Goal: Task Accomplishment & Management: Manage account settings

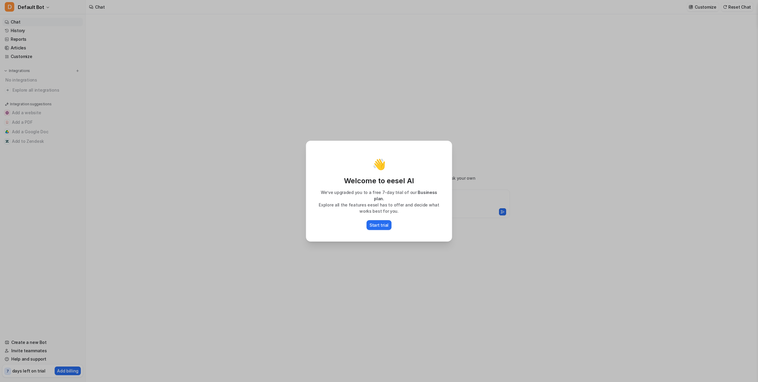
type textarea "**********"
click at [387, 248] on div "👋 Welcome to eesel AI We’ve upgraded you to a free 7-day trial of our Business …" at bounding box center [379, 191] width 156 height 382
click at [379, 241] on div "👋 Welcome to eesel AI We’ve upgraded you to a free 7-day trial of our Business …" at bounding box center [379, 191] width 156 height 382
click at [378, 247] on div "👋 Welcome to eesel AI We’ve upgraded you to a free 7-day trial of our Business …" at bounding box center [379, 191] width 156 height 382
click at [379, 223] on p "Start trial" at bounding box center [379, 225] width 19 height 6
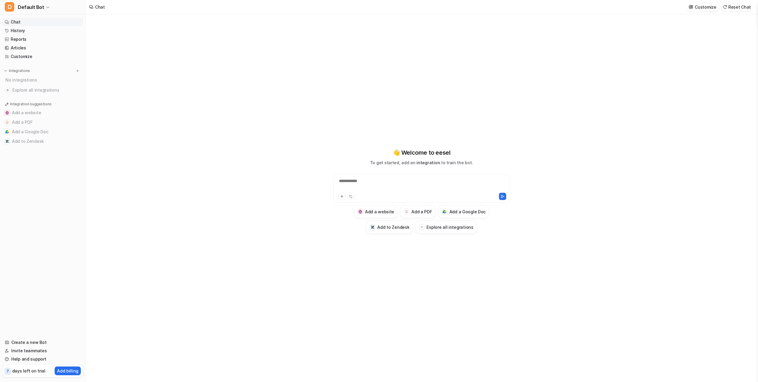
click at [383, 186] on div "**********" at bounding box center [422, 185] width 174 height 14
click at [29, 9] on span "Default Bot" at bounding box center [31, 7] width 26 height 8
click at [42, 45] on link "Settings" at bounding box center [48, 45] width 82 height 10
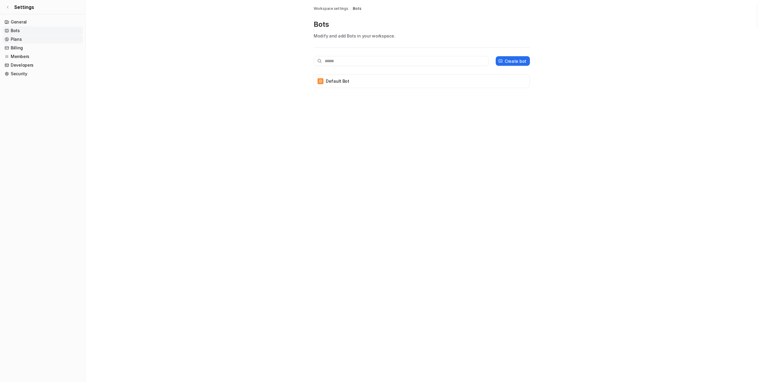
click at [23, 40] on link "Plans" at bounding box center [42, 39] width 81 height 8
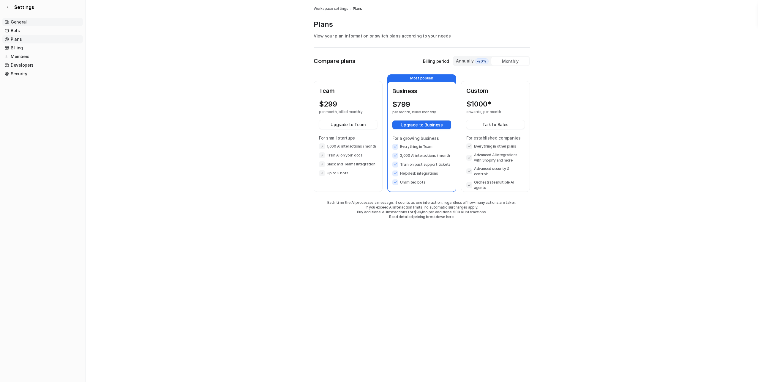
click at [21, 20] on link "General" at bounding box center [42, 22] width 81 height 8
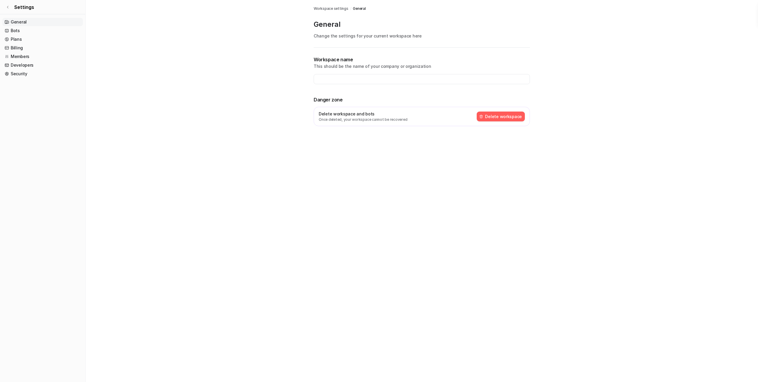
type input "**********"
click at [24, 33] on link "Bots" at bounding box center [42, 30] width 81 height 8
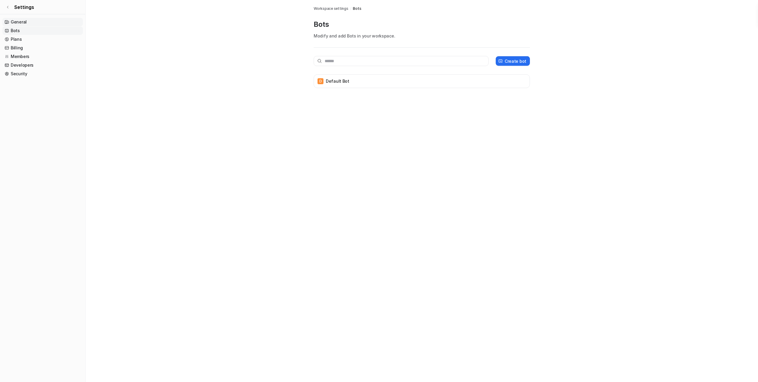
click at [22, 18] on link "General" at bounding box center [42, 22] width 81 height 8
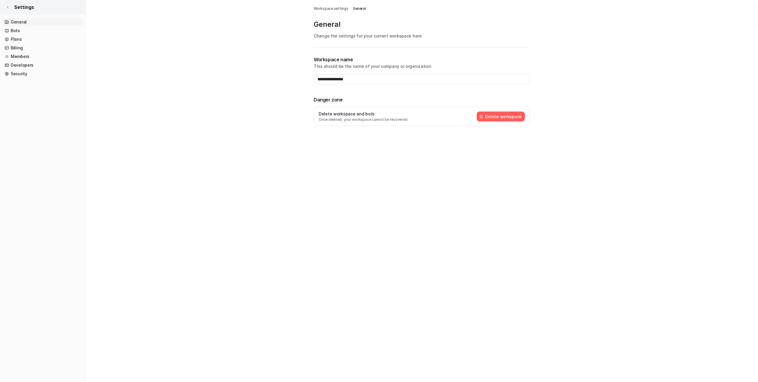
click at [10, 6] on link "Settings" at bounding box center [42, 7] width 85 height 14
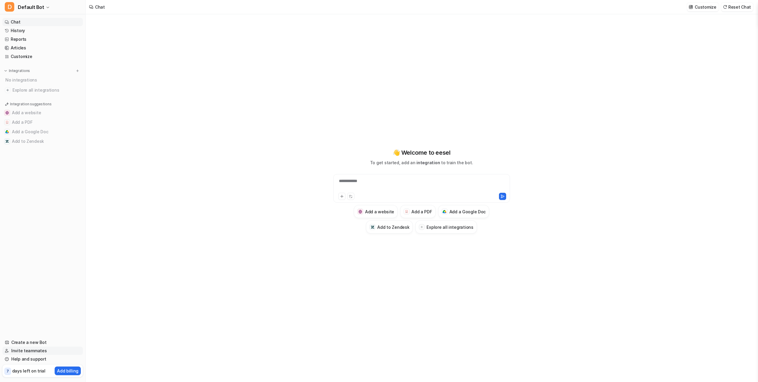
type textarea "**********"
drag, startPoint x: 733, startPoint y: 0, endPoint x: 581, endPoint y: 129, distance: 199.3
click at [569, 151] on div "**********" at bounding box center [422, 197] width 672 height 367
click at [28, 8] on span "Default Bot" at bounding box center [31, 7] width 26 height 8
click at [33, 45] on link "Settings" at bounding box center [48, 45] width 82 height 10
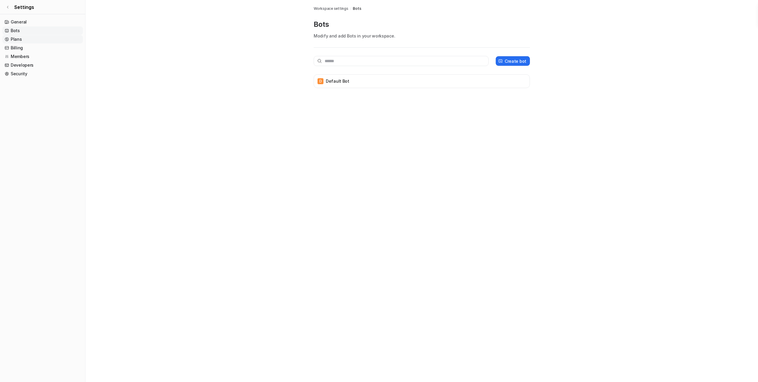
click at [31, 37] on link "Plans" at bounding box center [42, 39] width 81 height 8
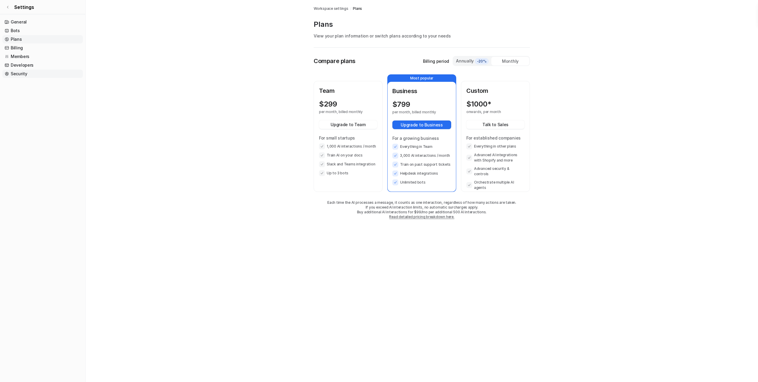
click at [23, 75] on link "Security" at bounding box center [42, 74] width 81 height 8
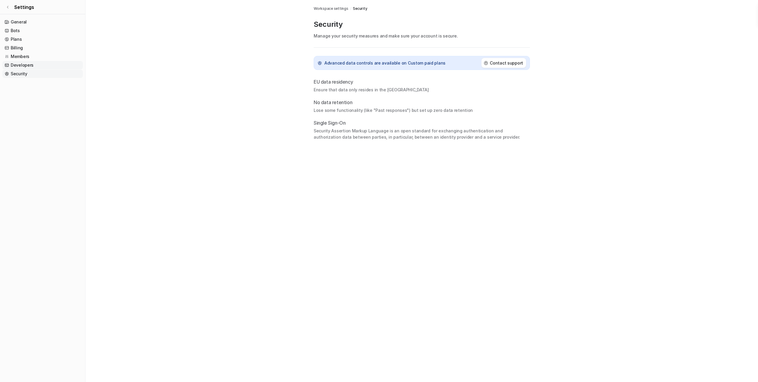
click at [26, 64] on link "Developers" at bounding box center [42, 65] width 81 height 8
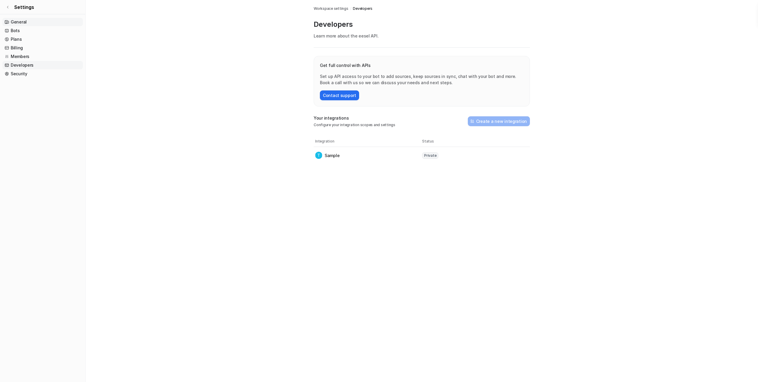
click at [13, 20] on link "General" at bounding box center [42, 22] width 81 height 8
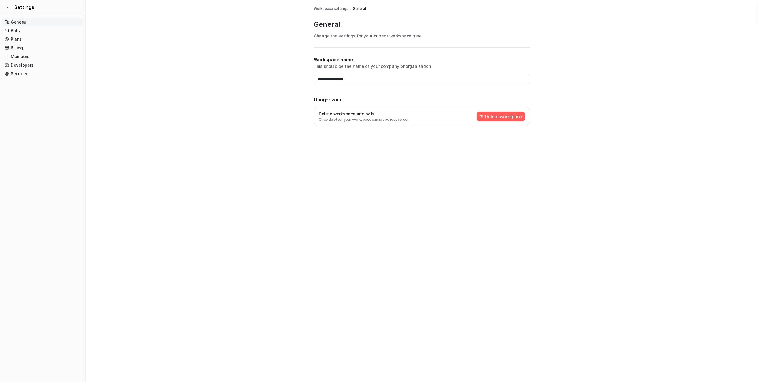
click at [496, 118] on button "Delete workspace" at bounding box center [501, 116] width 48 height 10
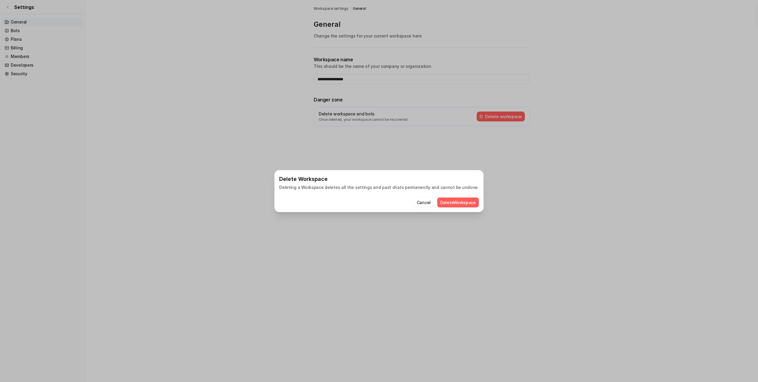
click at [459, 206] on button "Delete Workspace" at bounding box center [458, 202] width 42 height 10
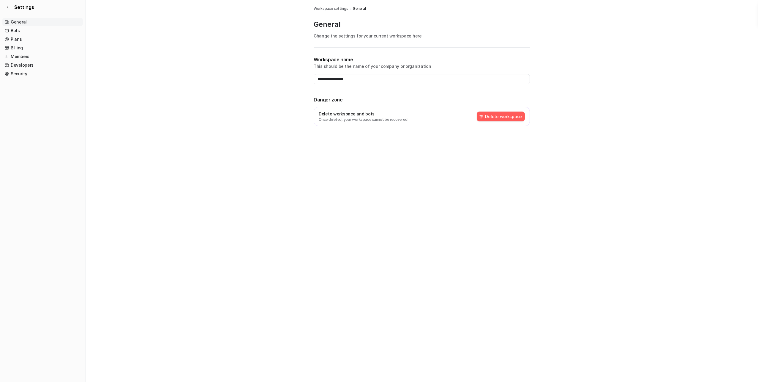
click at [495, 119] on button "Delete workspace" at bounding box center [501, 116] width 48 height 10
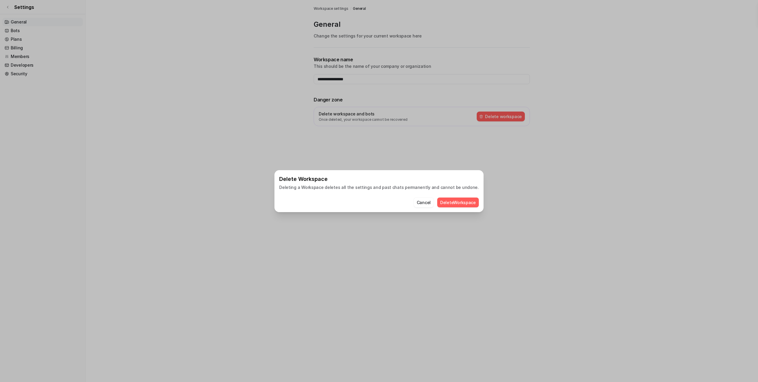
click at [464, 201] on button "Delete Workspace" at bounding box center [458, 202] width 42 height 10
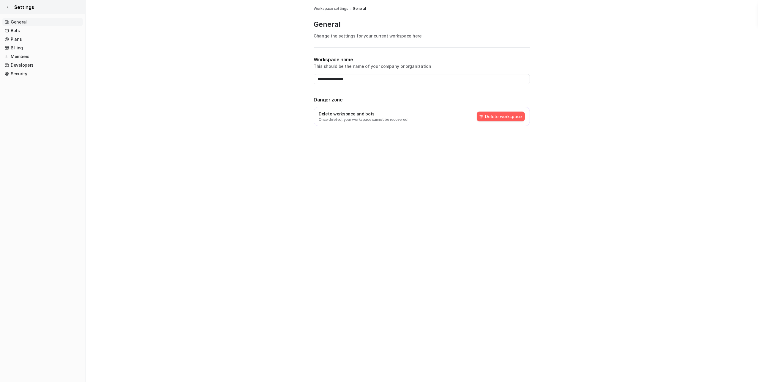
click at [18, 10] on span "Settings" at bounding box center [24, 7] width 20 height 7
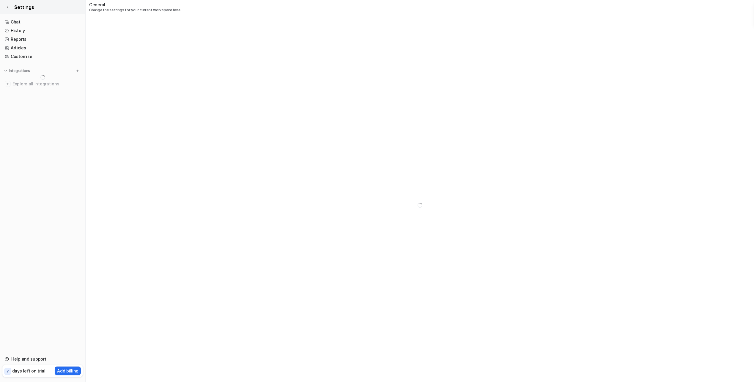
click at [32, 8] on span "Settings" at bounding box center [24, 7] width 20 height 7
click at [10, 8] on link "Settings" at bounding box center [42, 7] width 85 height 14
click at [12, 7] on link "Settings" at bounding box center [42, 7] width 85 height 14
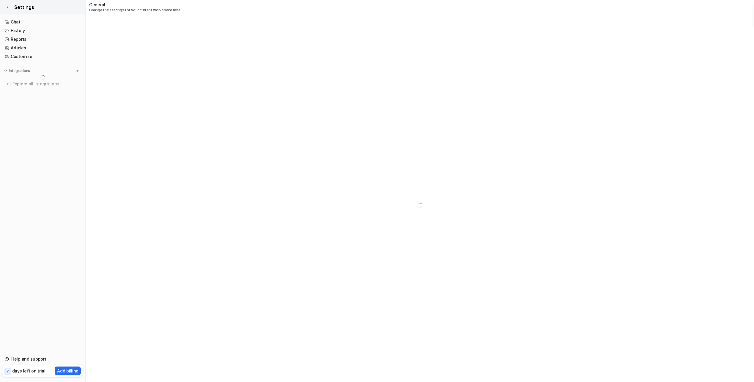
click at [12, 7] on link "Settings" at bounding box center [42, 7] width 85 height 14
click at [15, 7] on span "Settings" at bounding box center [24, 7] width 20 height 7
click at [39, 22] on link "Chat" at bounding box center [42, 22] width 81 height 8
click at [5, 4] on link "Settings" at bounding box center [42, 7] width 85 height 14
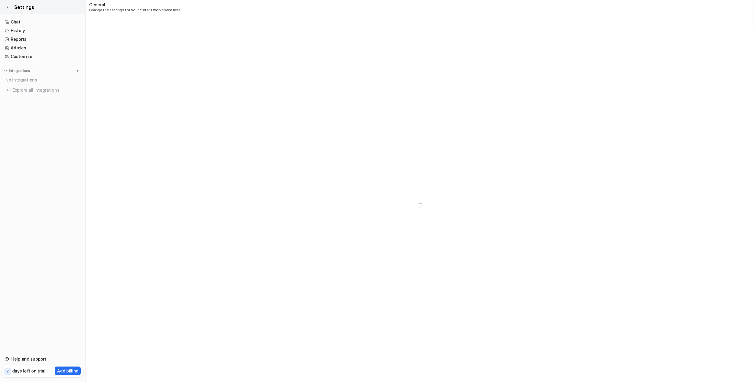
click at [5, 4] on link "Settings" at bounding box center [42, 7] width 85 height 14
click at [7, 4] on link "Settings" at bounding box center [42, 7] width 85 height 14
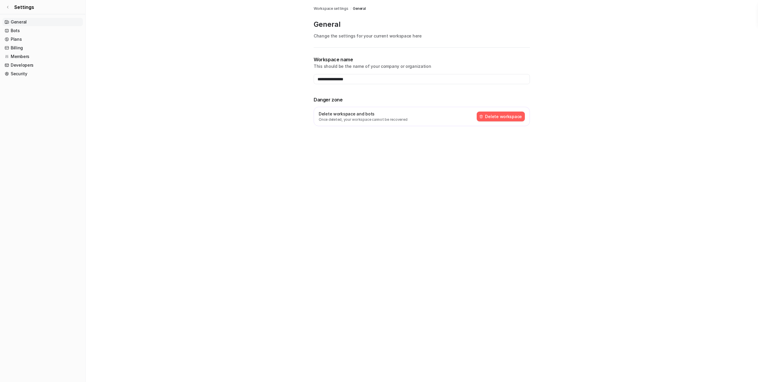
click at [493, 113] on button "Delete workspace" at bounding box center [501, 116] width 48 height 10
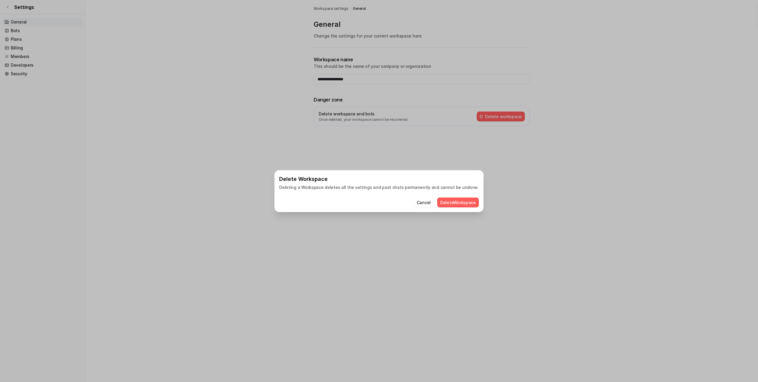
click at [447, 204] on button "Delete Workspace" at bounding box center [458, 202] width 42 height 10
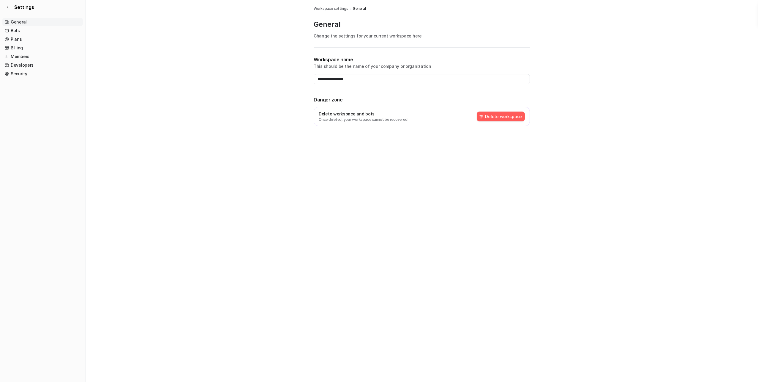
click at [495, 117] on button "Delete workspace" at bounding box center [501, 116] width 48 height 10
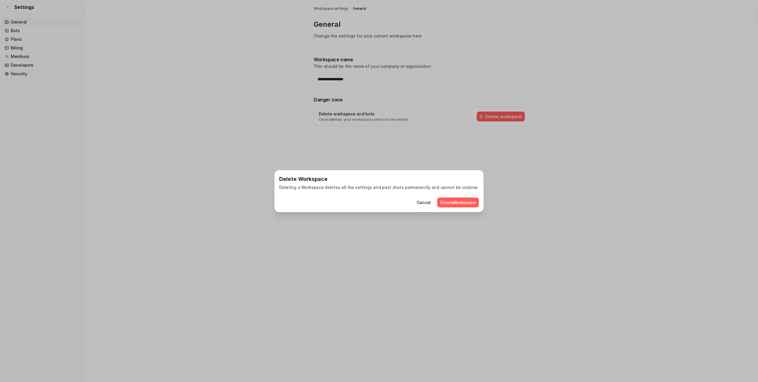
click at [447, 199] on button "Delete Workspace" at bounding box center [458, 202] width 42 height 10
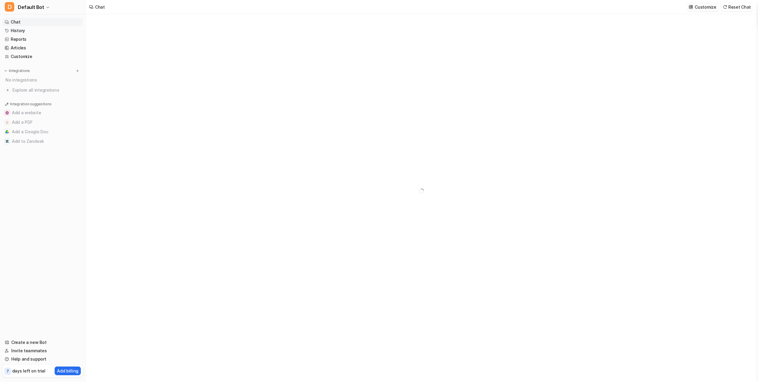
type textarea "**********"
click at [369, 183] on div at bounding box center [422, 185] width 174 height 14
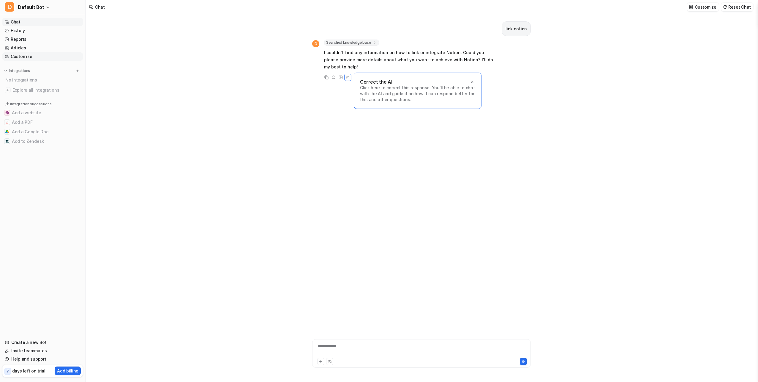
click at [25, 56] on link "Customize" at bounding box center [42, 56] width 81 height 8
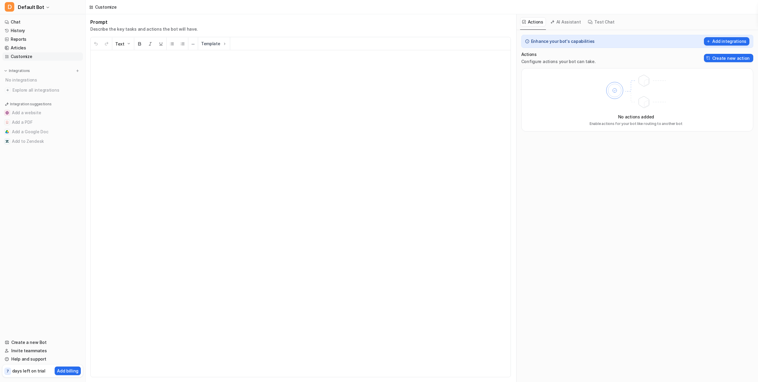
click at [564, 25] on button "AI Assistant" at bounding box center [566, 21] width 35 height 9
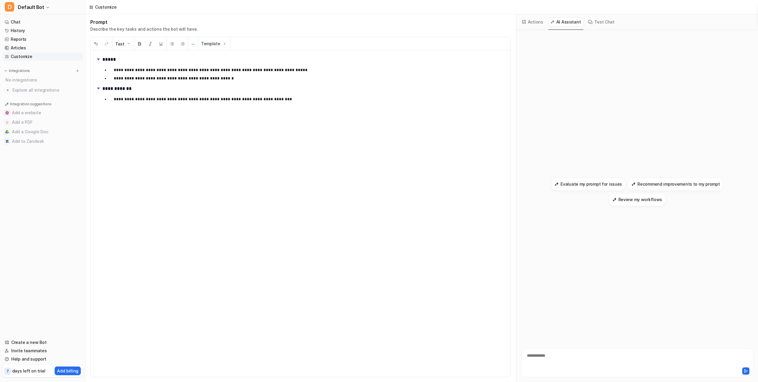
click at [540, 25] on button "Actions" at bounding box center [533, 21] width 26 height 9
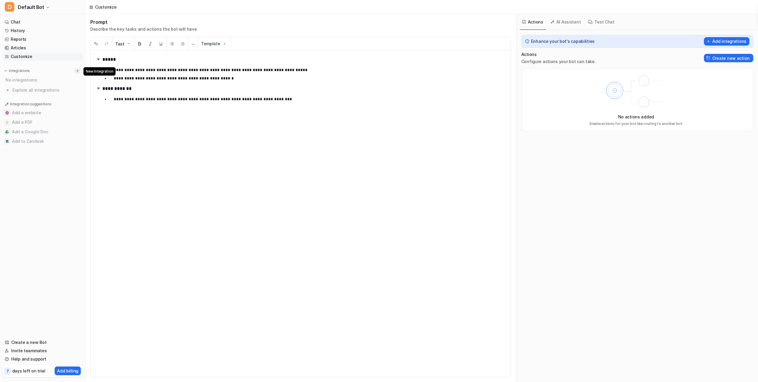
click at [78, 70] on img at bounding box center [77, 71] width 4 height 4
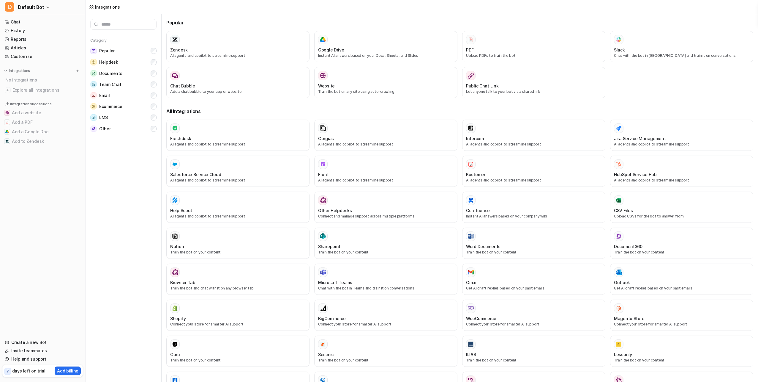
click at [129, 25] on input "text" at bounding box center [123, 24] width 66 height 11
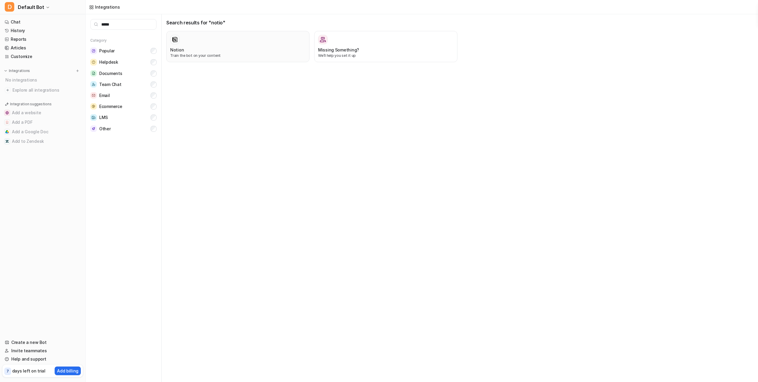
type input "*****"
click at [219, 51] on div "Notion" at bounding box center [238, 50] width 136 height 6
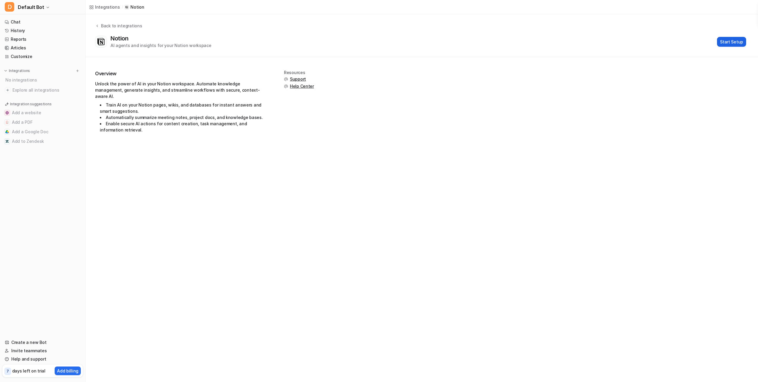
click at [732, 41] on button "Start Setup" at bounding box center [731, 42] width 29 height 10
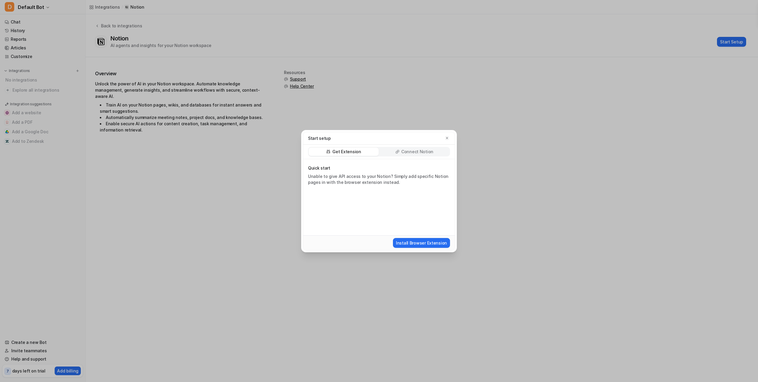
drag, startPoint x: 404, startPoint y: 151, endPoint x: 405, endPoint y: 147, distance: 3.7
click at [405, 147] on div "Connect Notion" at bounding box center [414, 151] width 70 height 8
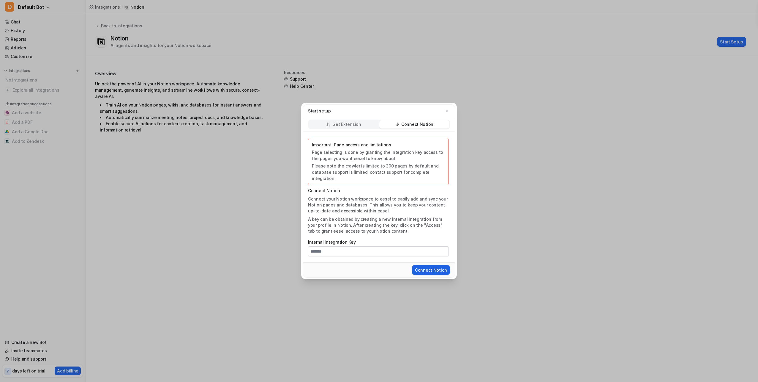
click at [430, 265] on button "Connect Notion" at bounding box center [431, 270] width 38 height 10
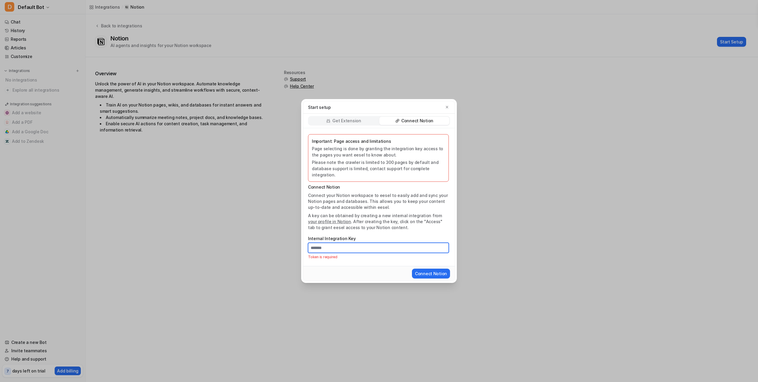
click at [363, 244] on input "Internal Integration Key" at bounding box center [378, 247] width 141 height 10
paste input "**********"
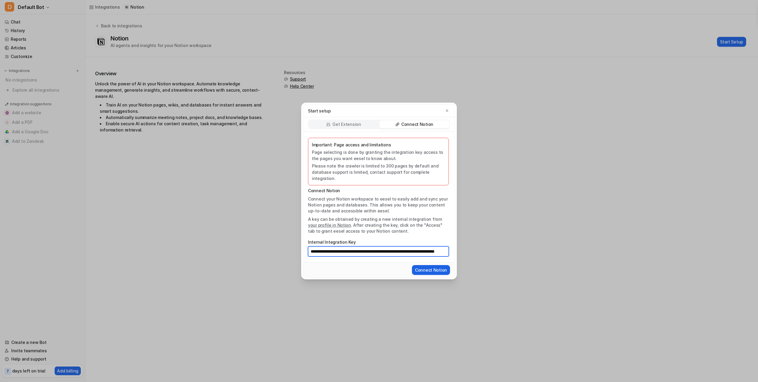
type input "**********"
click at [430, 267] on button "Connect Notion" at bounding box center [431, 270] width 38 height 10
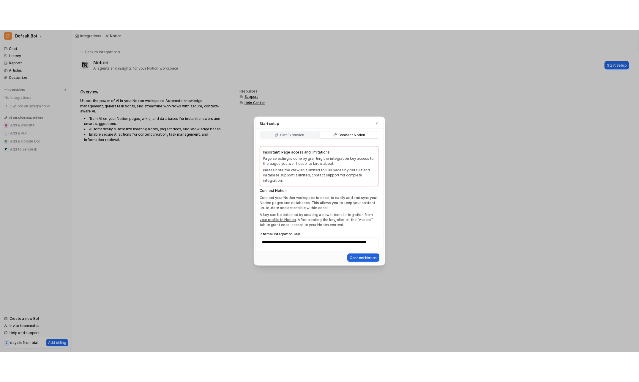
scroll to position [0, 0]
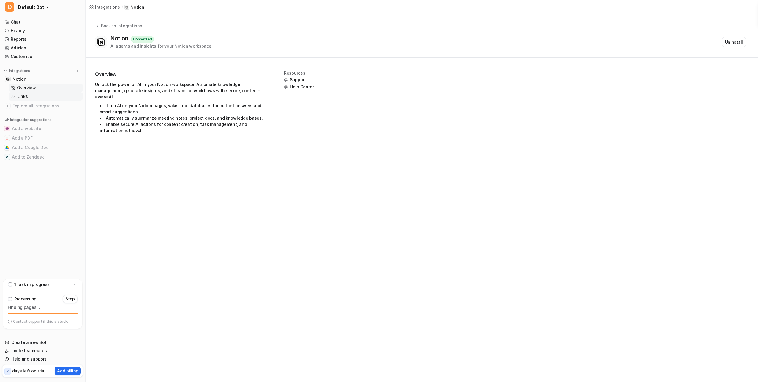
click at [40, 94] on link "Links" at bounding box center [46, 96] width 74 height 8
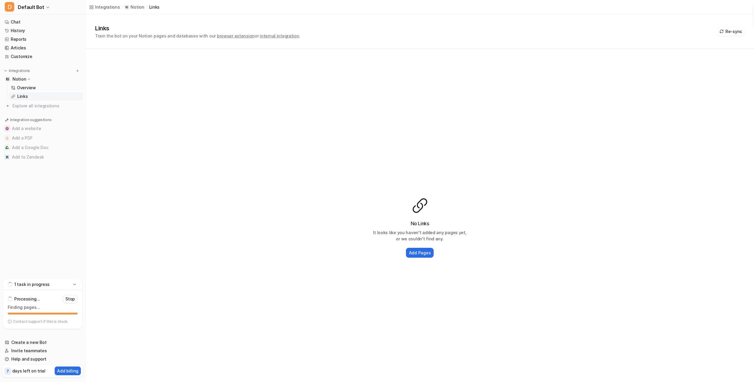
click at [47, 95] on link "Links" at bounding box center [46, 96] width 74 height 8
click at [412, 251] on h2 "Add Pages" at bounding box center [420, 252] width 22 height 6
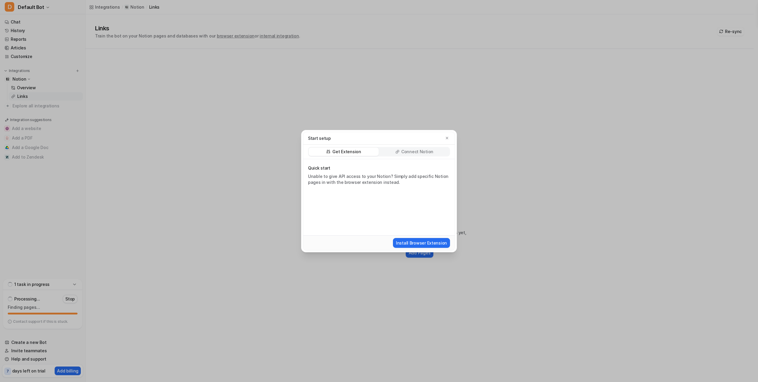
click at [407, 151] on p "Connect Notion" at bounding box center [417, 152] width 32 height 6
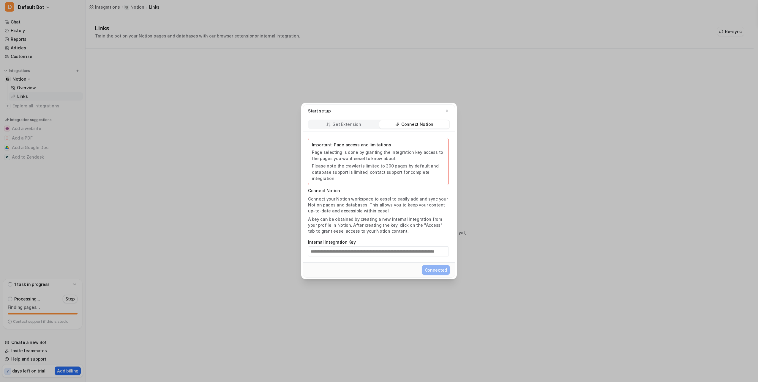
click at [341, 148] on p "Important: Page access and limitations" at bounding box center [378, 144] width 133 height 6
click at [341, 216] on p "A key can be obtained by creating a new internal integration from your profile …" at bounding box center [378, 225] width 141 height 18
click at [347, 127] on p "Get Extension" at bounding box center [347, 124] width 29 height 6
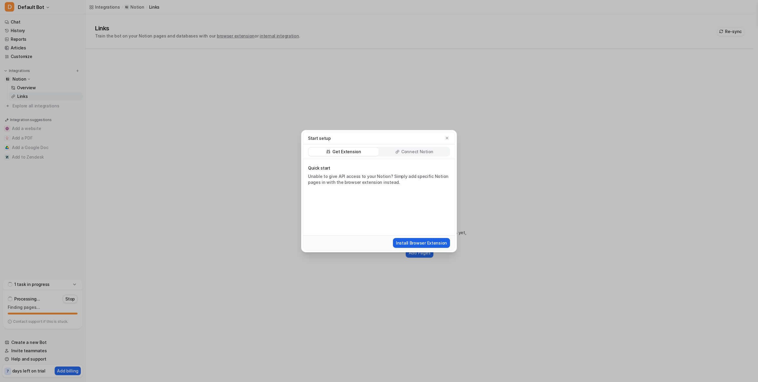
click at [409, 246] on button "Install Browser Extension" at bounding box center [421, 243] width 57 height 10
click at [449, 138] on icon "button" at bounding box center [447, 138] width 4 height 4
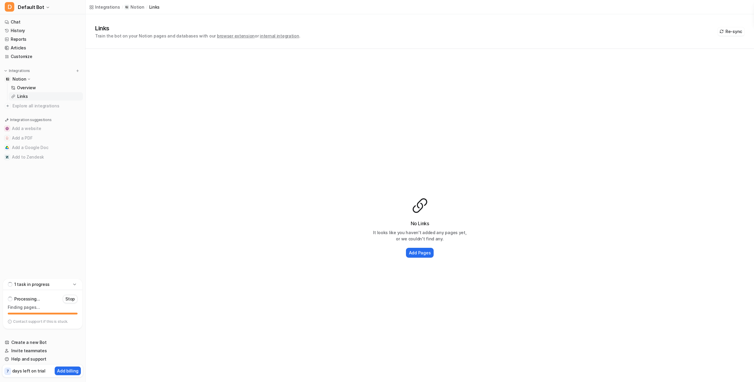
click at [48, 95] on link "Links" at bounding box center [46, 96] width 74 height 8
click at [70, 300] on p "Stop" at bounding box center [70, 299] width 10 height 6
click at [36, 98] on link "Links" at bounding box center [46, 96] width 74 height 8
click at [412, 252] on h2 "Add Pages" at bounding box center [420, 252] width 22 height 6
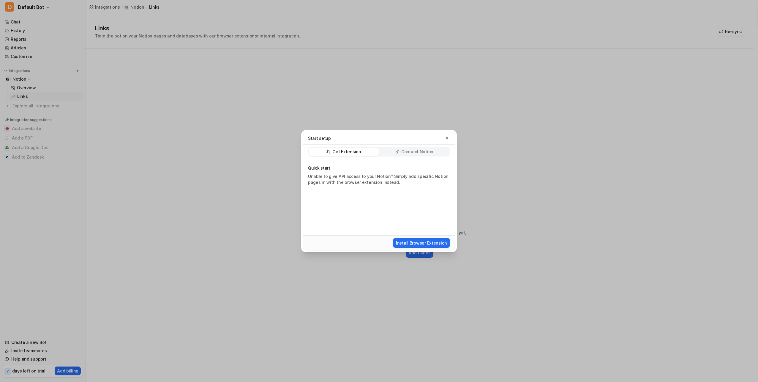
click at [402, 150] on div "Connect Notion" at bounding box center [414, 151] width 70 height 8
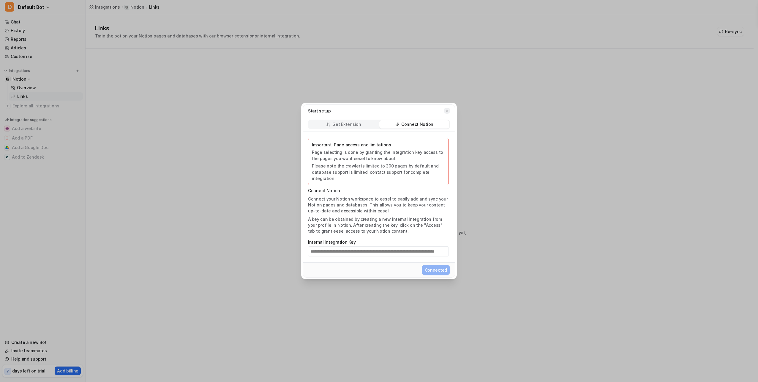
click at [449, 113] on icon "button" at bounding box center [447, 110] width 4 height 4
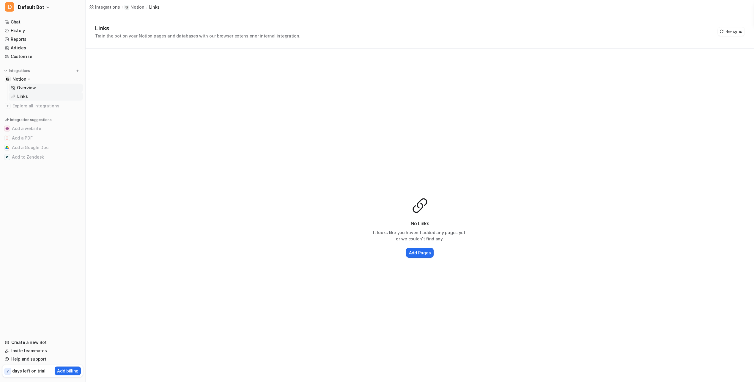
click at [33, 85] on p "Overview" at bounding box center [26, 88] width 19 height 6
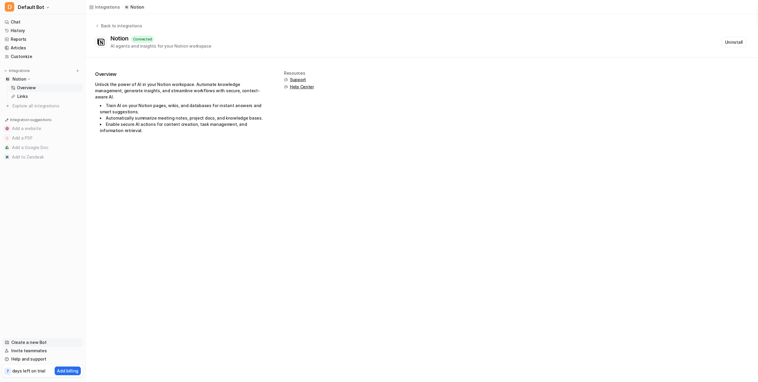
click at [42, 344] on link "Create a new Bot" at bounding box center [42, 342] width 81 height 8
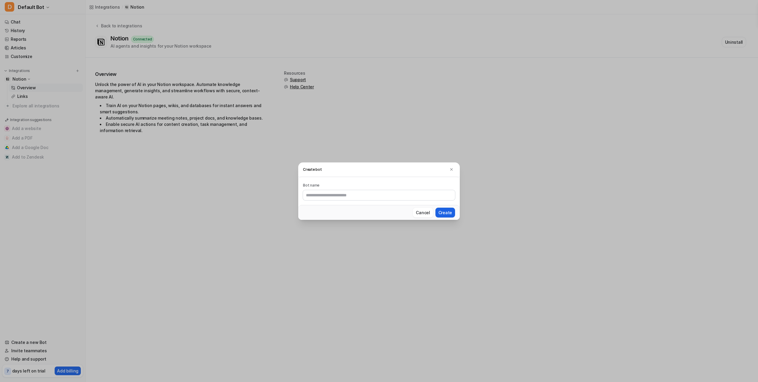
click at [443, 214] on button "Create" at bounding box center [446, 212] width 20 height 10
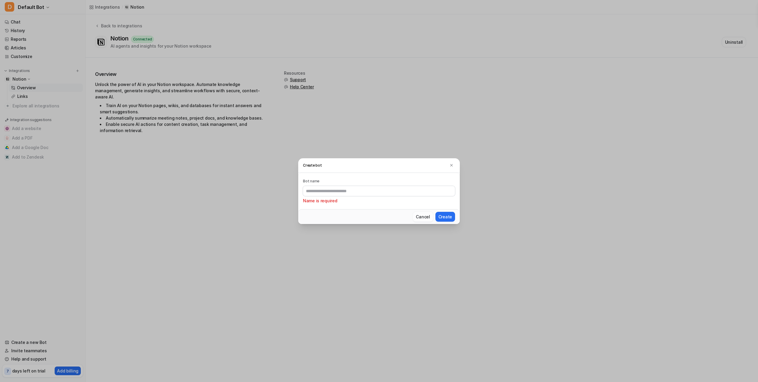
click at [430, 212] on button "Cancel" at bounding box center [423, 217] width 20 height 10
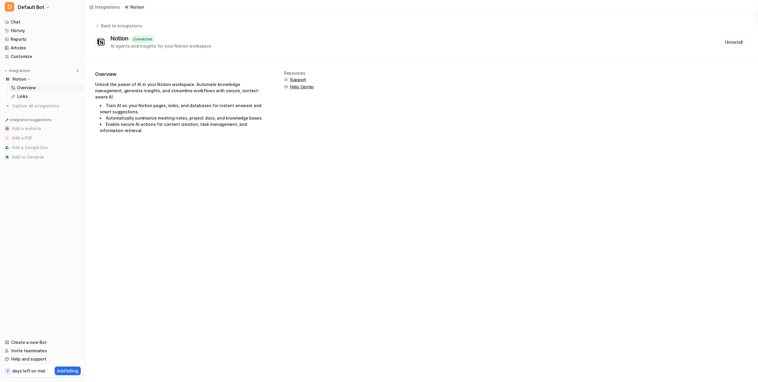
click at [105, 8] on div "Integrations" at bounding box center [107, 7] width 25 height 6
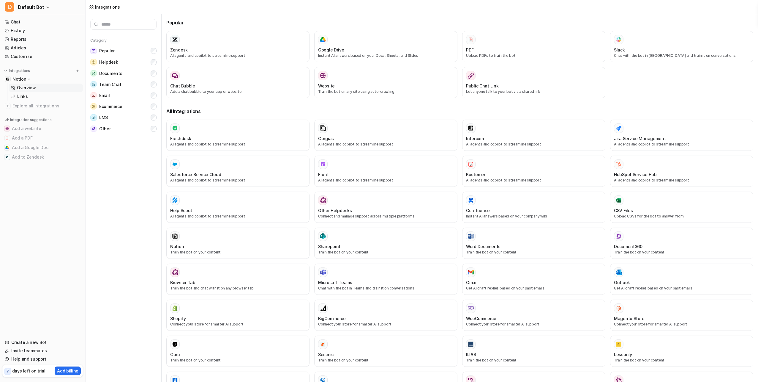
click at [25, 89] on p "Overview" at bounding box center [26, 88] width 19 height 6
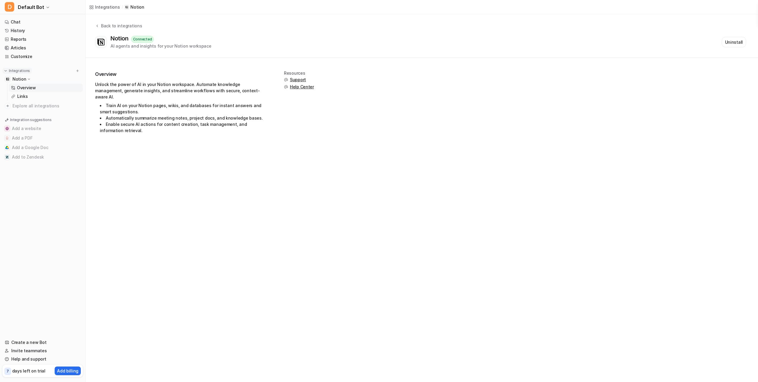
click at [27, 72] on p "Integrations" at bounding box center [19, 70] width 21 height 5
click at [23, 82] on div "Notion" at bounding box center [42, 79] width 81 height 8
click at [21, 80] on p "Notion" at bounding box center [19, 79] width 14 height 6
click at [21, 93] on link "Links" at bounding box center [46, 96] width 74 height 8
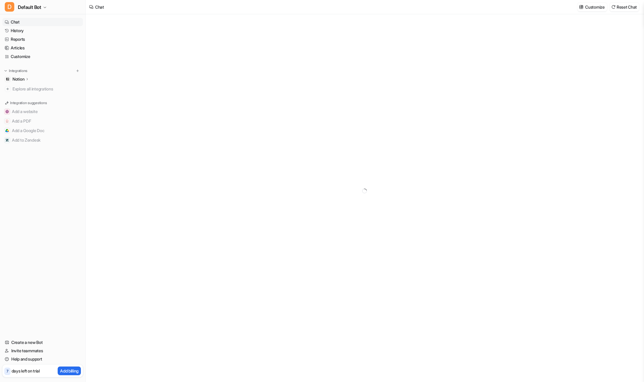
type textarea "**********"
click at [27, 91] on span "Explore all integrations" at bounding box center [46, 89] width 68 height 10
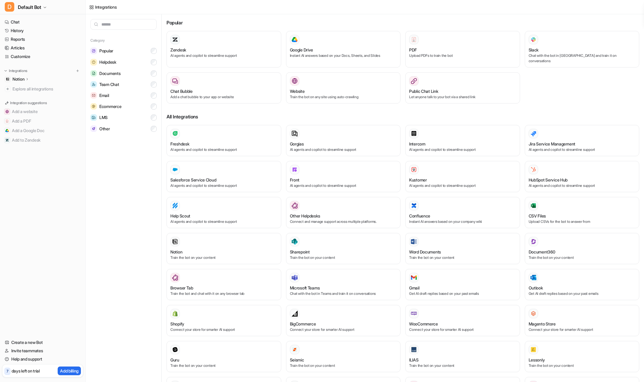
click at [115, 26] on input "text" at bounding box center [123, 24] width 66 height 11
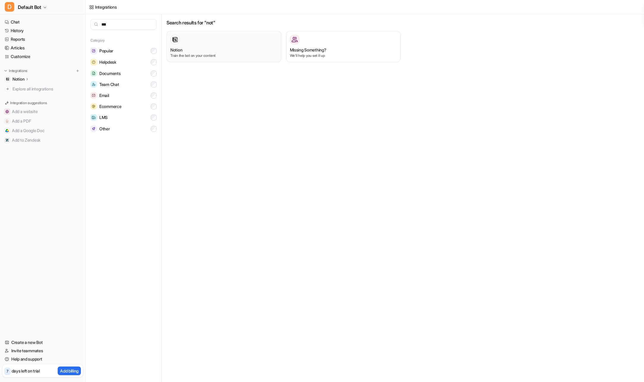
type input "***"
click at [232, 45] on div "Notion Train the bot on your content" at bounding box center [223, 46] width 107 height 23
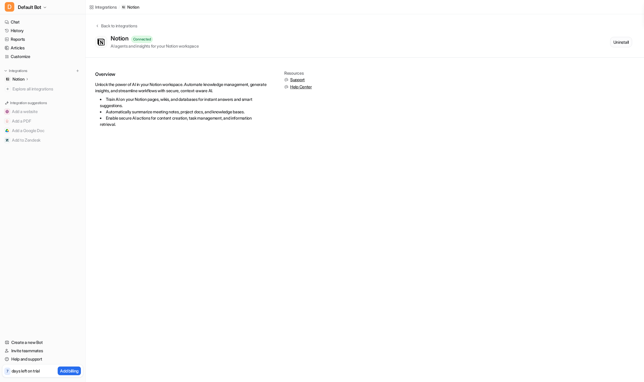
click at [615, 41] on button "Uninstall" at bounding box center [621, 42] width 22 height 10
click at [610, 40] on button "Start Setup" at bounding box center [618, 42] width 27 height 10
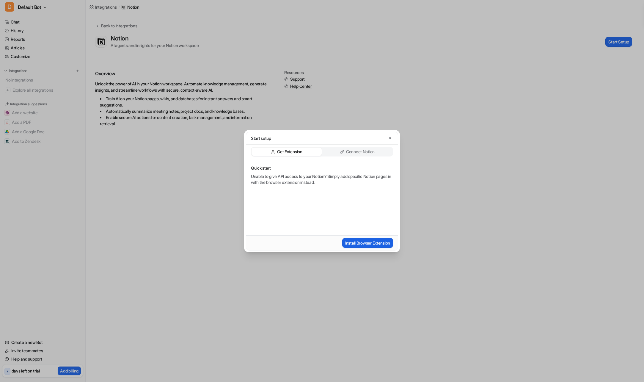
click at [363, 242] on button "Install Browser Extension" at bounding box center [367, 243] width 51 height 10
click at [378, 151] on div "Connect Notion" at bounding box center [357, 151] width 70 height 8
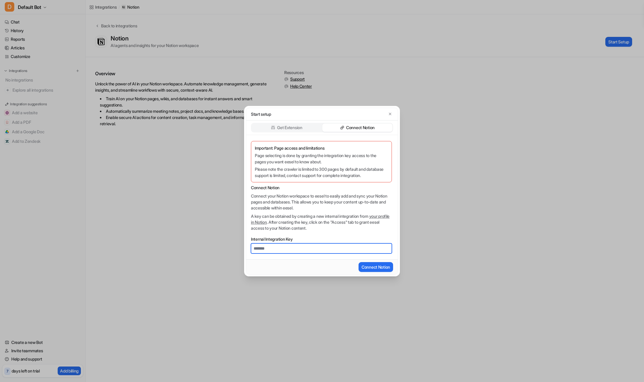
click at [312, 247] on input "Internal Integration Key" at bounding box center [321, 248] width 141 height 10
paste input "**********"
type input "**********"
click at [373, 269] on button "Connect Notion" at bounding box center [375, 267] width 34 height 10
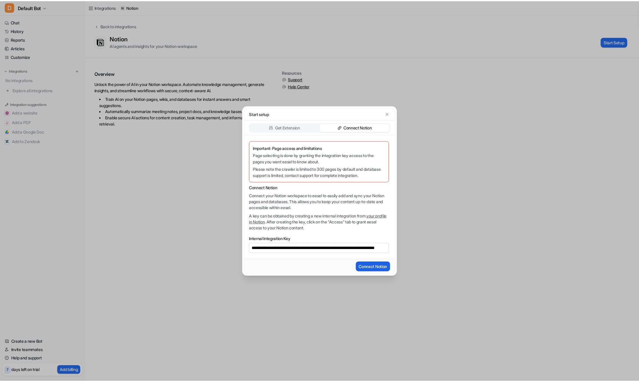
scroll to position [0, 0]
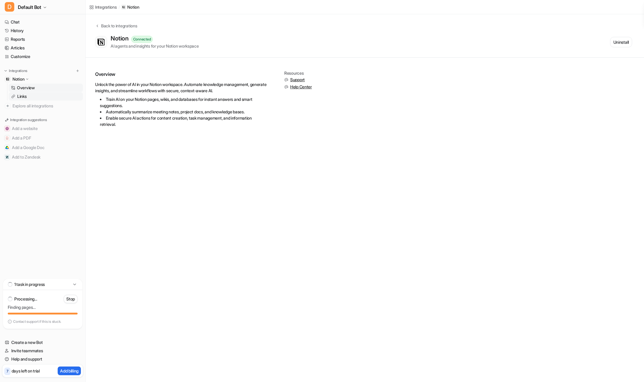
click at [35, 97] on link "Links" at bounding box center [46, 96] width 74 height 8
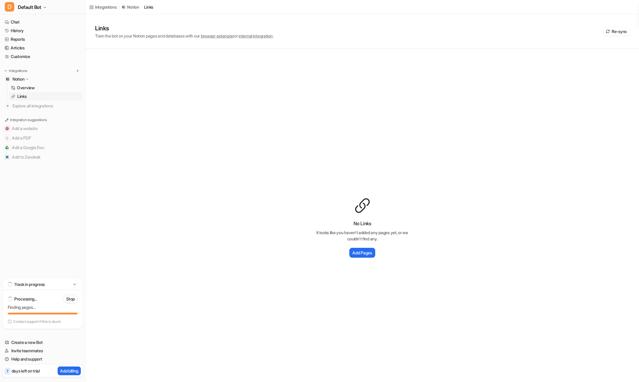
click at [18, 321] on p "Contact support if this is stuck." at bounding box center [37, 321] width 48 height 5
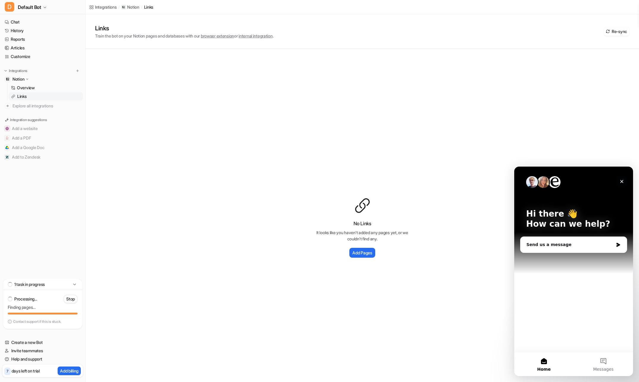
click at [623, 183] on icon "Close" at bounding box center [622, 181] width 5 height 5
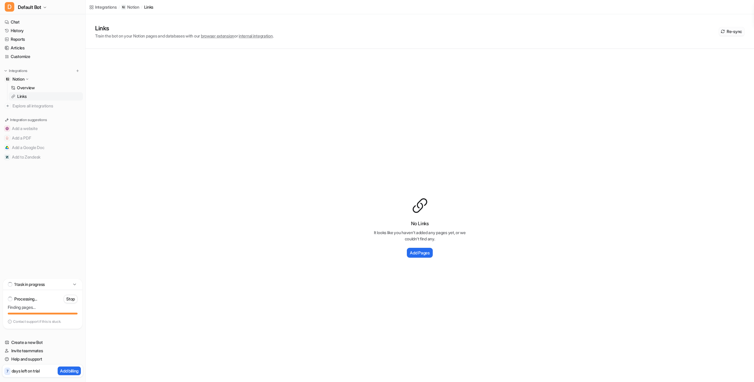
click at [639, 28] on button "Re-sync" at bounding box center [732, 31] width 26 height 8
click at [639, 32] on button "Re-sync" at bounding box center [732, 31] width 26 height 8
click at [63, 369] on p "Add billing" at bounding box center [69, 370] width 18 height 6
click at [71, 223] on p "Stop" at bounding box center [70, 221] width 9 height 6
click at [75, 260] on button "Stop" at bounding box center [71, 260] width 14 height 8
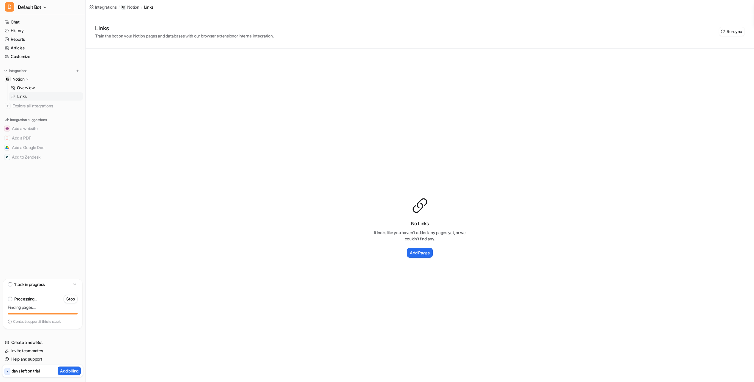
click at [76, 283] on icon at bounding box center [75, 284] width 6 height 6
click at [75, 322] on icon at bounding box center [74, 322] width 1 height 3
click at [519, 300] on div "No Links It looks like you haven't added any pages yet, or we couldn't find any…" at bounding box center [420, 228] width 668 height 358
click at [32, 98] on link "Links" at bounding box center [46, 96] width 74 height 8
click at [410, 250] on h2 "Add Pages" at bounding box center [420, 252] width 20 height 6
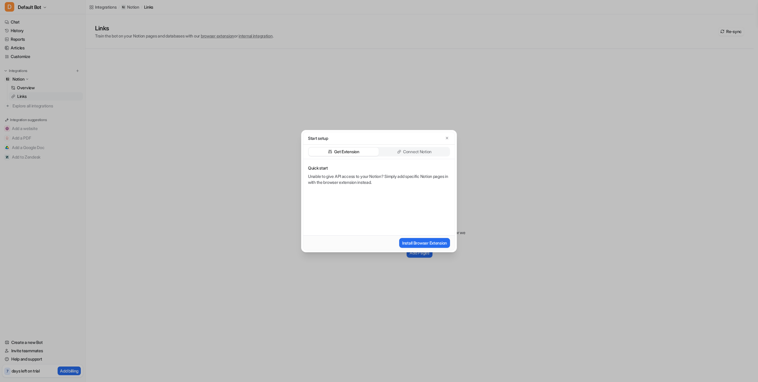
click at [408, 152] on p "Connect Notion" at bounding box center [417, 152] width 29 height 6
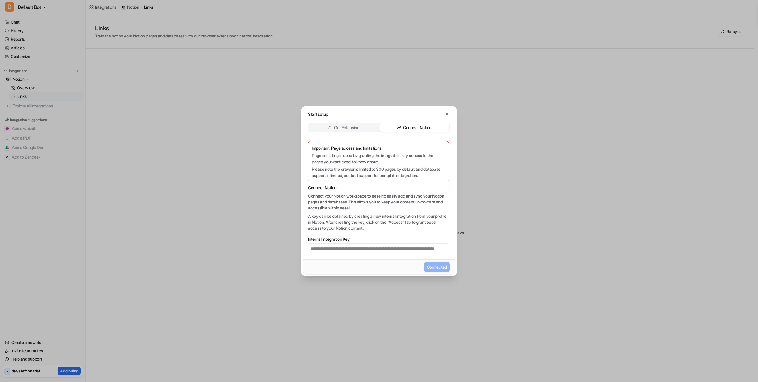
click at [359, 174] on p "Please note the crawler is limited to 300 pages by default and database support…" at bounding box center [378, 172] width 133 height 12
click at [355, 212] on div "**********" at bounding box center [379, 197] width 152 height 124
click at [329, 223] on link "your profile in Notion" at bounding box center [377, 218] width 138 height 11
click at [445, 113] on icon "button" at bounding box center [447, 114] width 4 height 4
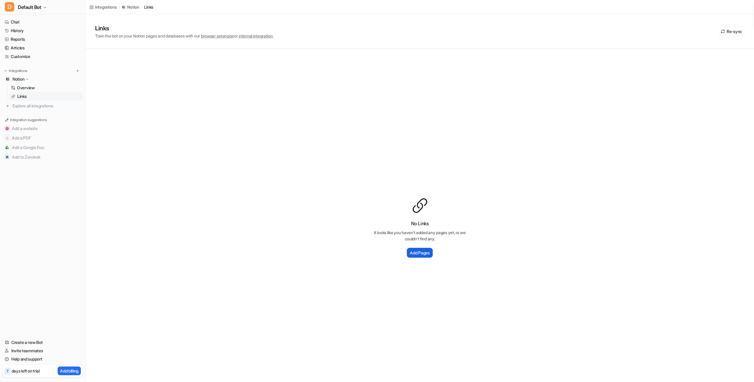
click at [416, 250] on h2 "Add Pages" at bounding box center [420, 252] width 20 height 6
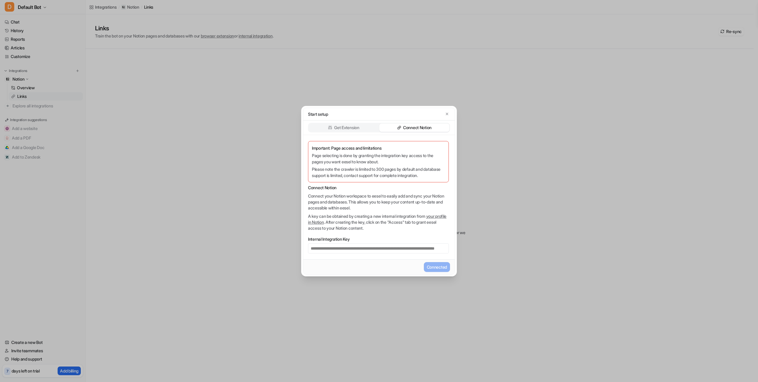
drag, startPoint x: 407, startPoint y: 249, endPoint x: 345, endPoint y: 254, distance: 62.3
click at [346, 254] on div "**********" at bounding box center [379, 197] width 152 height 124
click at [446, 115] on icon "button" at bounding box center [447, 114] width 4 height 4
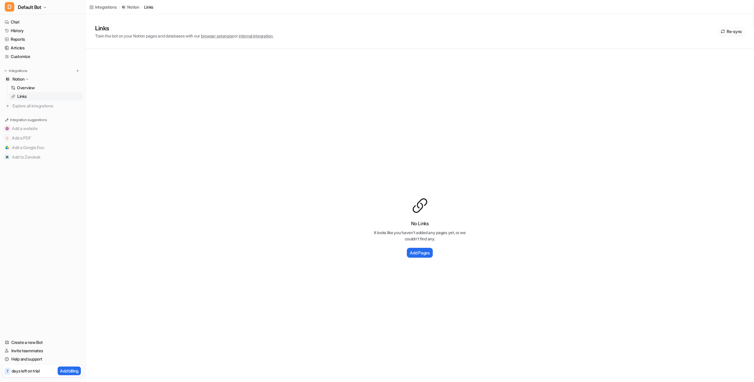
click at [728, 30] on button "Re-sync" at bounding box center [732, 31] width 26 height 8
click at [431, 251] on button "Add Pages" at bounding box center [420, 253] width 26 height 10
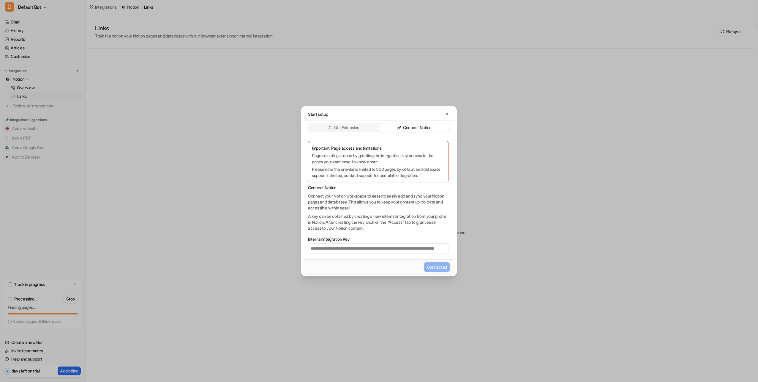
click at [145, 290] on div "**********" at bounding box center [379, 191] width 758 height 382
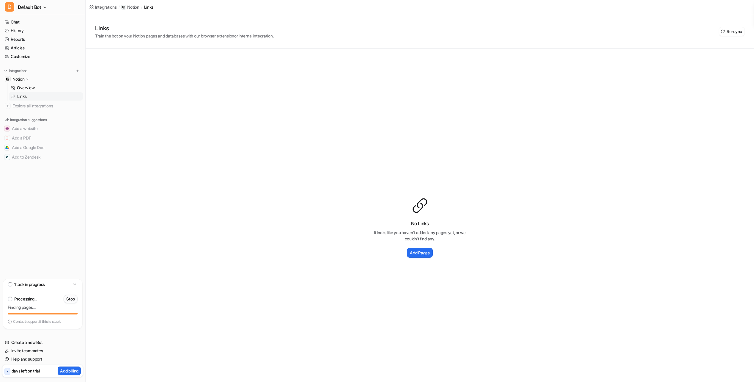
click at [75, 298] on button "Stop" at bounding box center [71, 298] width 14 height 8
click at [28, 83] on div "Overview Links" at bounding box center [45, 91] width 76 height 17
click at [29, 86] on p "Overview" at bounding box center [26, 88] width 18 height 6
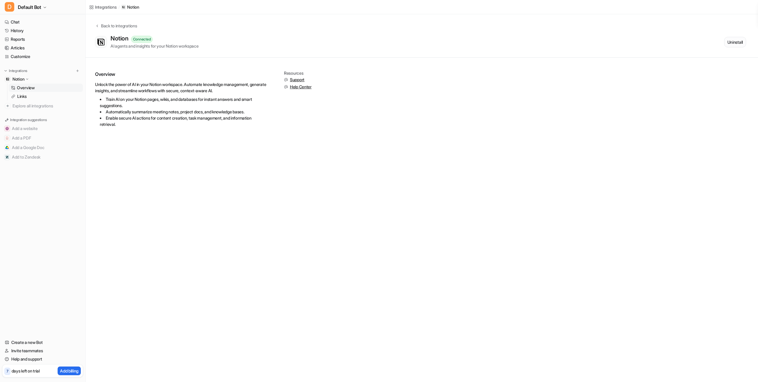
click at [733, 42] on button "Uninstall" at bounding box center [736, 42] width 22 height 10
click at [725, 44] on button "Start Setup" at bounding box center [733, 42] width 27 height 10
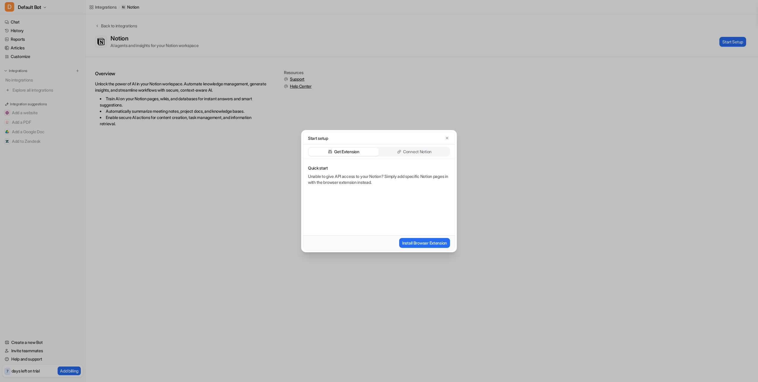
click at [403, 156] on div "Get Extension Connect Notion" at bounding box center [379, 152] width 142 height 10
drag, startPoint x: 403, startPoint y: 156, endPoint x: 399, endPoint y: 150, distance: 6.5
click at [399, 150] on icon at bounding box center [399, 151] width 4 height 4
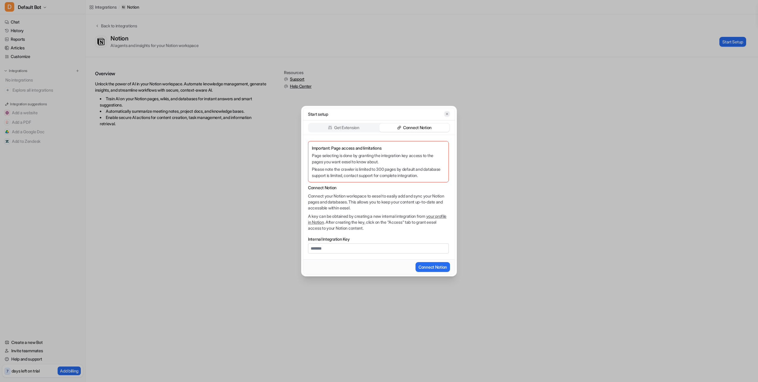
click at [448, 114] on icon "button" at bounding box center [447, 113] width 2 height 2
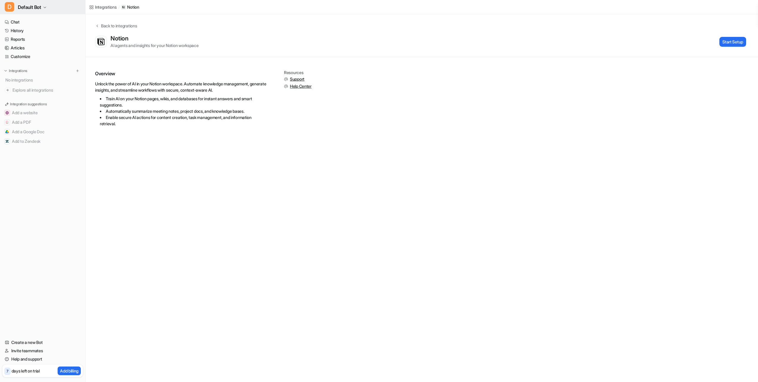
click at [35, 8] on span "Default Bot" at bounding box center [29, 7] width 23 height 8
click at [34, 45] on link "Settings" at bounding box center [48, 45] width 82 height 10
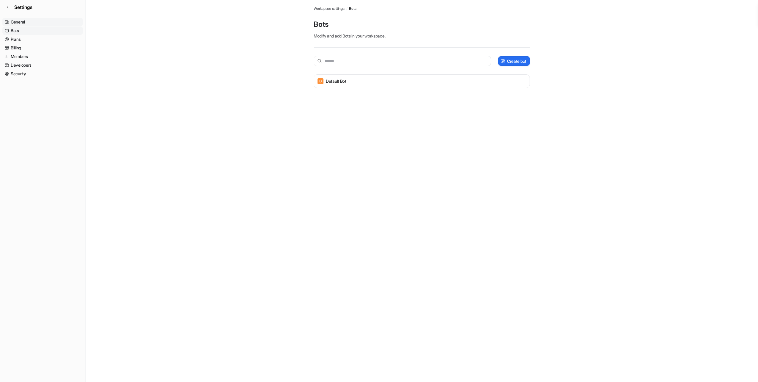
click at [23, 21] on link "General" at bounding box center [42, 22] width 81 height 8
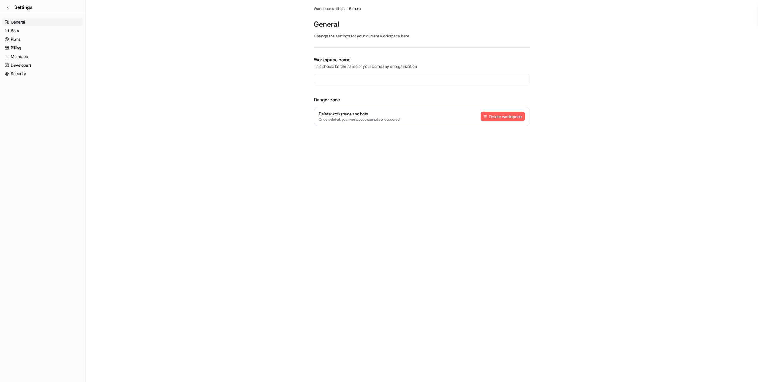
type input "**********"
click at [486, 114] on button "Delete workspace" at bounding box center [503, 116] width 44 height 10
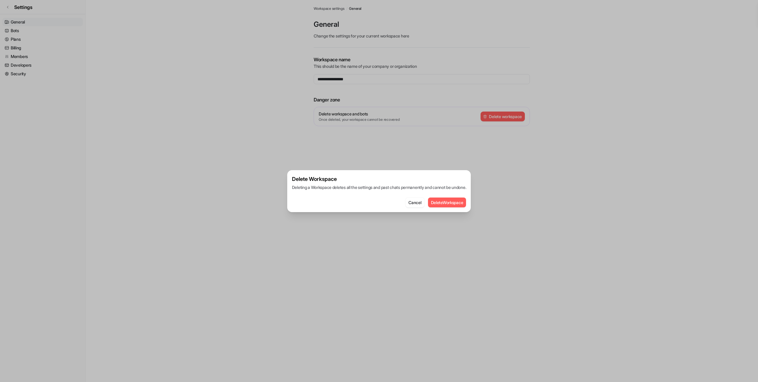
click at [450, 204] on button "Delete Workspace" at bounding box center [447, 202] width 38 height 10
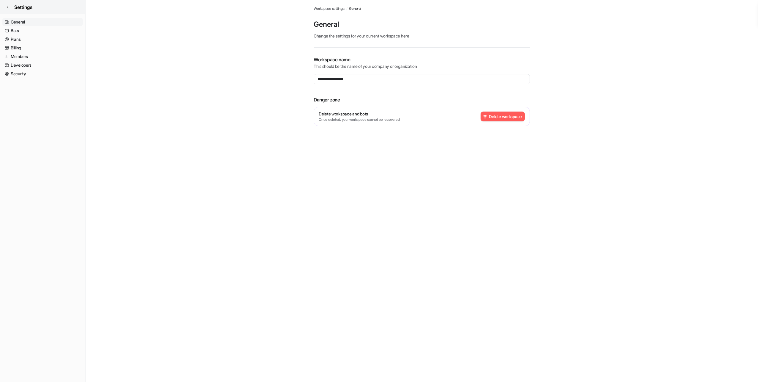
click at [25, 3] on link "Settings" at bounding box center [42, 7] width 85 height 14
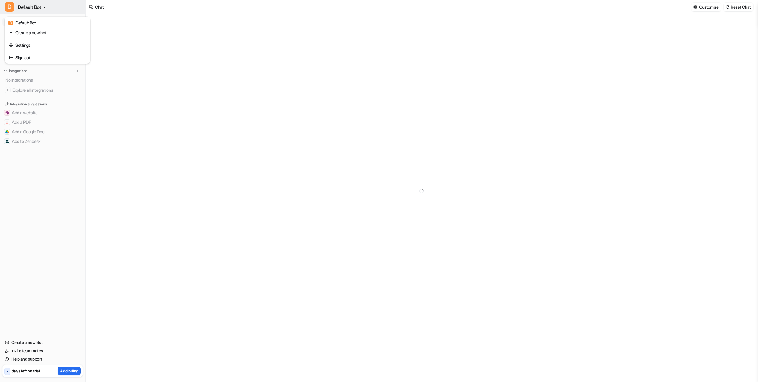
click at [32, 9] on span "Default Bot" at bounding box center [29, 7] width 23 height 8
click at [26, 55] on link "Sign out" at bounding box center [48, 58] width 82 height 10
